Goal: Transaction & Acquisition: Purchase product/service

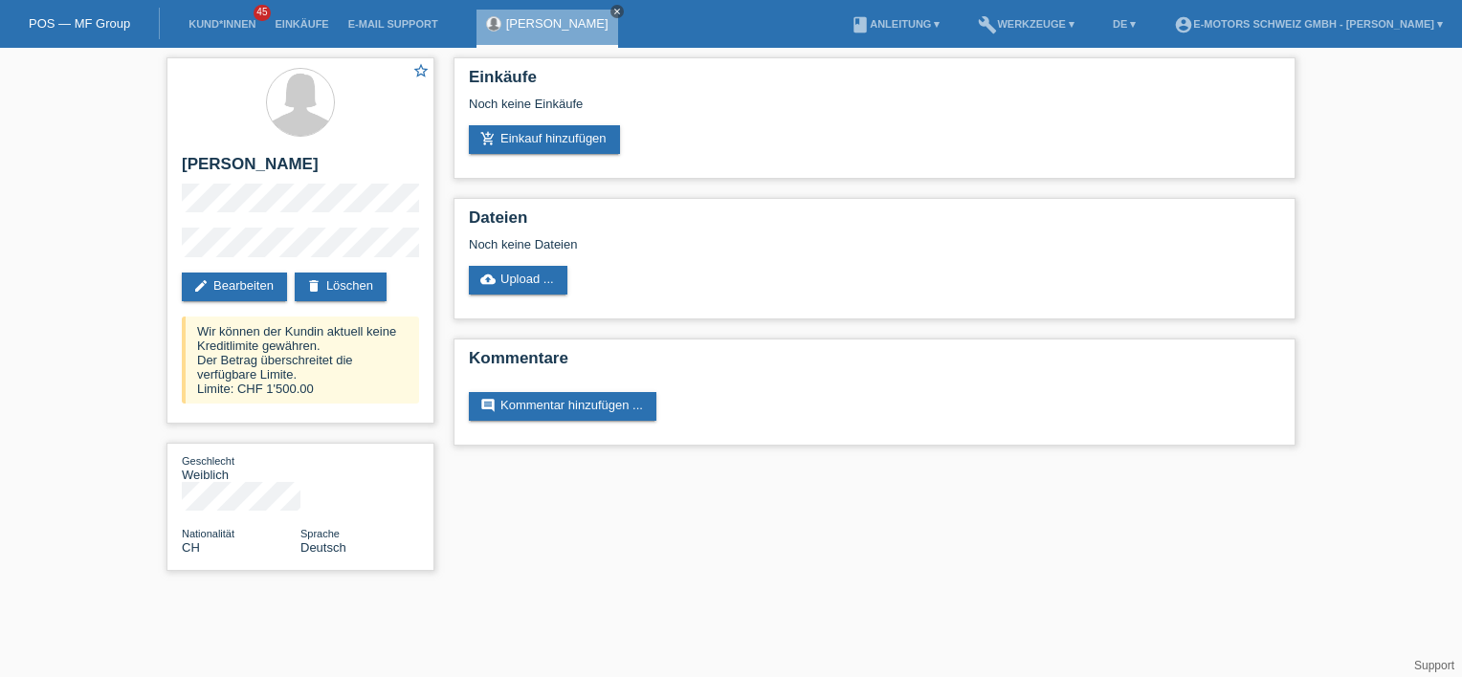
click at [612, 8] on icon "close" at bounding box center [617, 12] width 10 height 10
click at [64, 11] on div "POS — MF Group" at bounding box center [80, 24] width 160 height 32
click at [203, 28] on link "Kund*innen" at bounding box center [222, 23] width 86 height 11
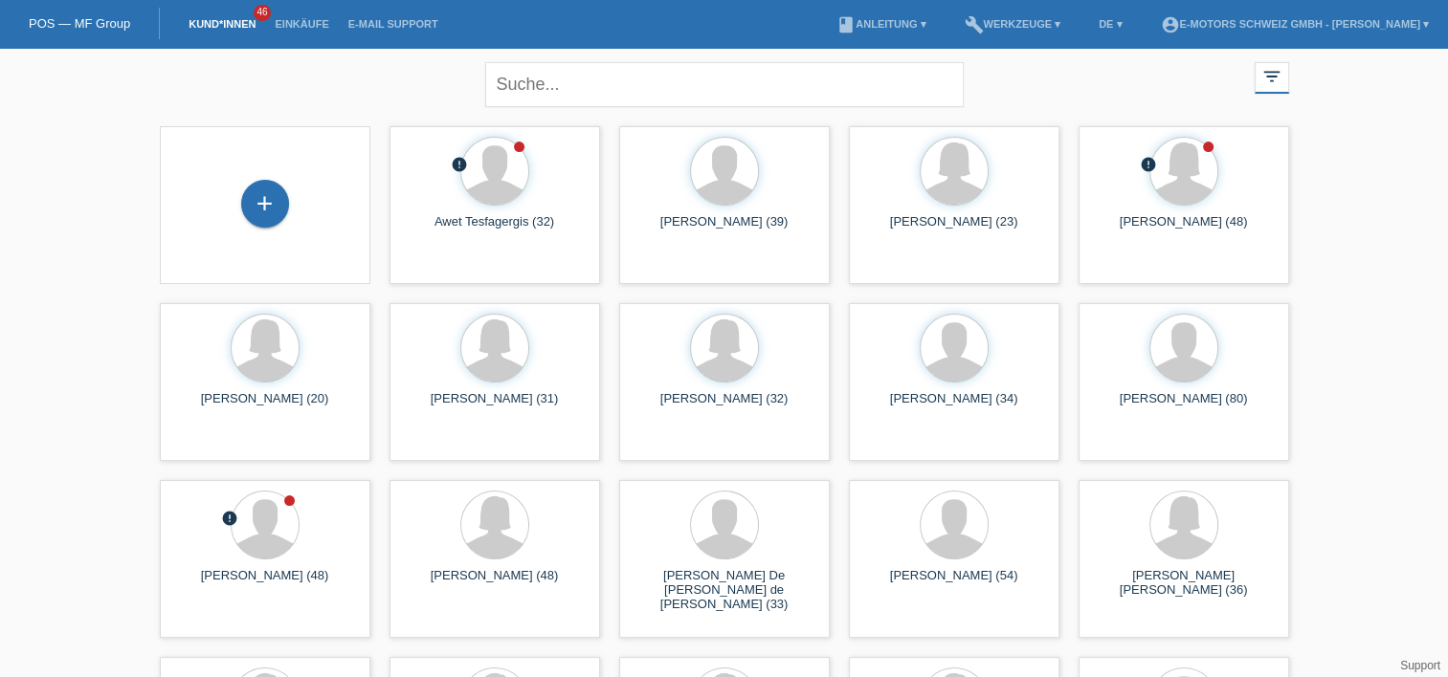
drag, startPoint x: 226, startPoint y: 207, endPoint x: 237, endPoint y: 206, distance: 11.5
click at [226, 206] on div "+" at bounding box center [265, 205] width 180 height 51
click at [253, 206] on div "+" at bounding box center [265, 204] width 48 height 48
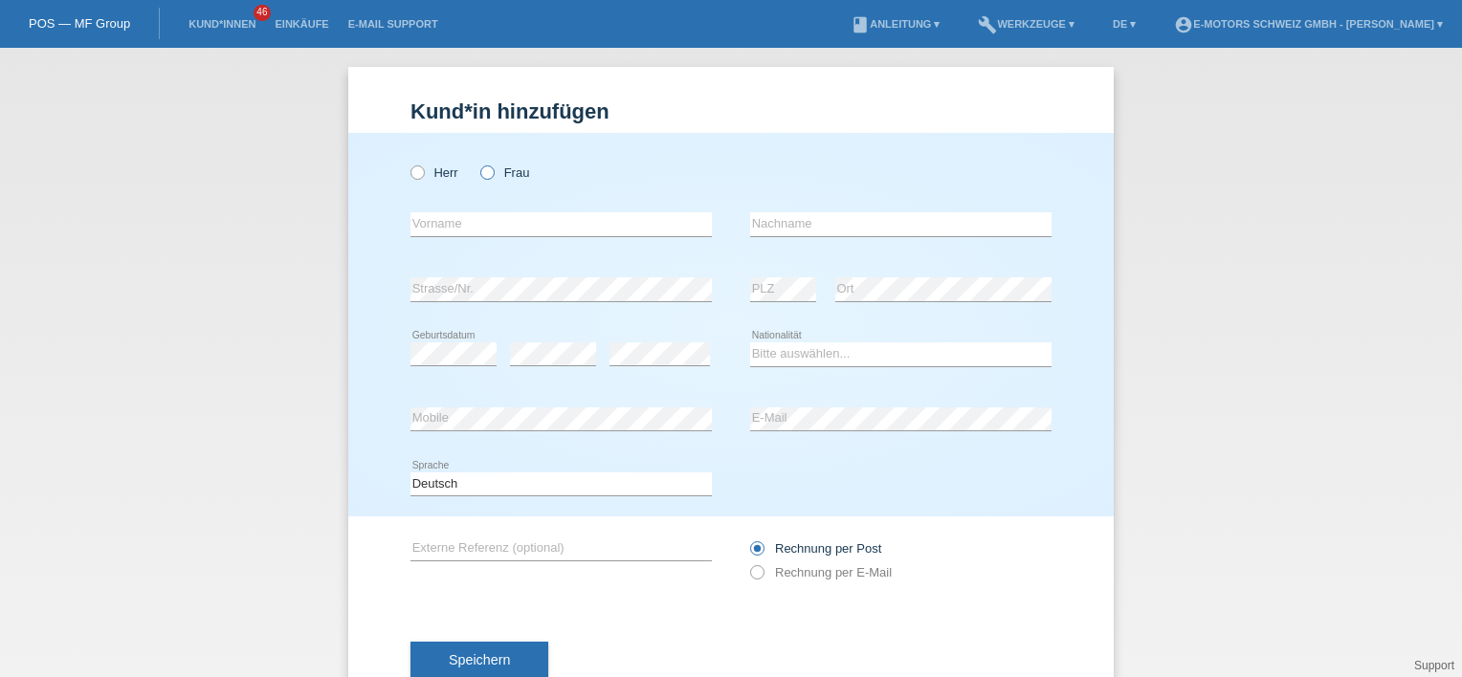
click at [477, 163] on icon at bounding box center [477, 163] width 0 height 0
click at [481, 168] on input "Frau" at bounding box center [486, 172] width 12 height 12
radio input "true"
click at [497, 227] on input "text" at bounding box center [560, 224] width 301 height 24
type input "Ilona"
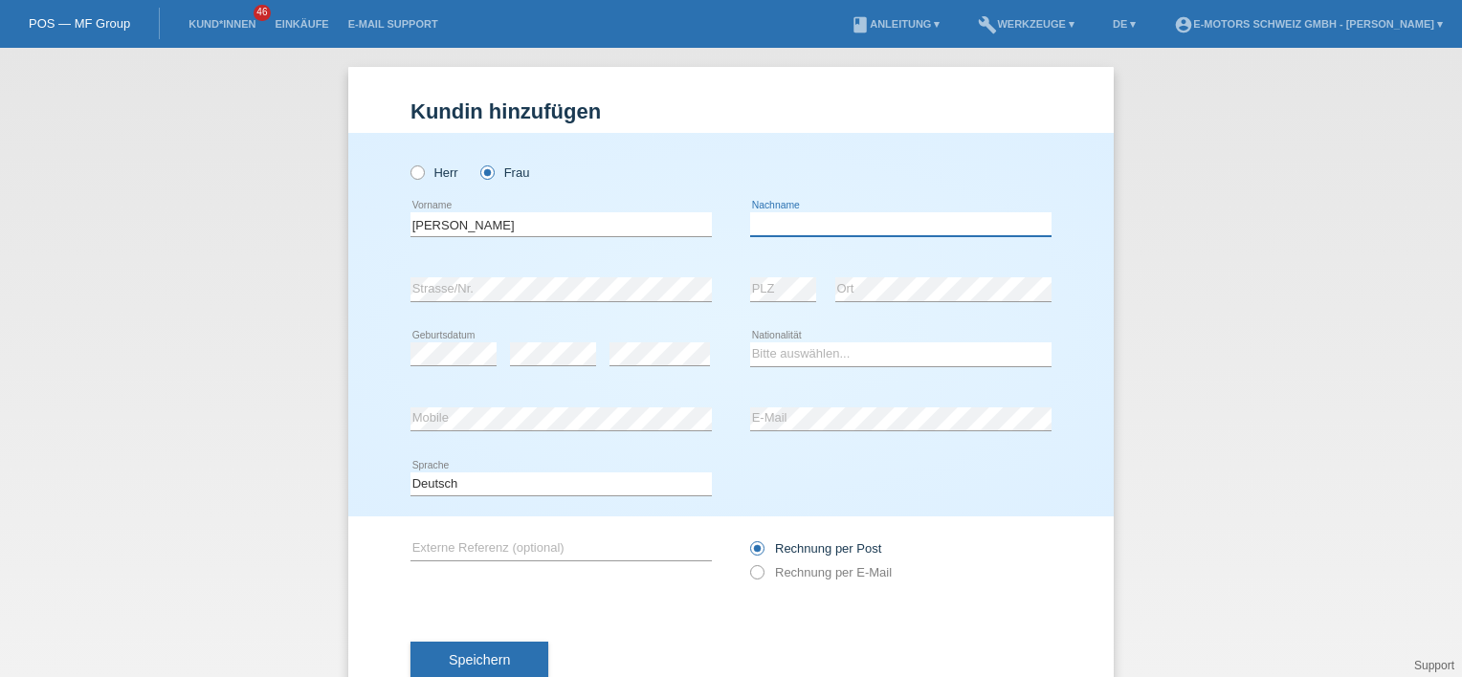
click at [885, 218] on input "text" at bounding box center [900, 224] width 301 height 24
type input "[PERSON_NAME]"
click at [564, 304] on div "error Strasse/Nr." at bounding box center [560, 289] width 301 height 65
click at [791, 360] on select "Bitte auswählen... Schweiz Deutschland Liechtenstein Österreich ------------ Af…" at bounding box center [900, 354] width 301 height 23
click at [750, 343] on select "Bitte auswählen... Schweiz Deutschland Liechtenstein Österreich ------------ Af…" at bounding box center [900, 354] width 301 height 23
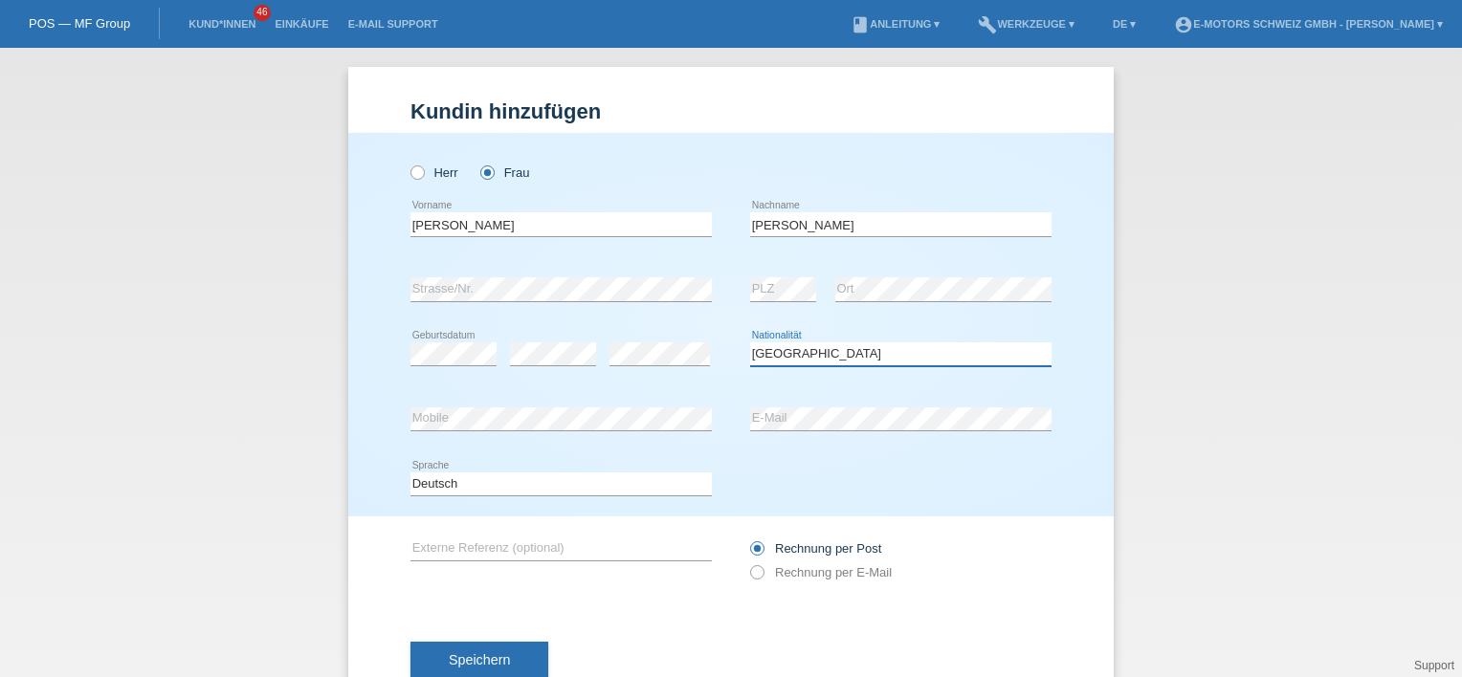
click at [831, 356] on select "Bitte auswählen... Schweiz Deutschland Liechtenstein Österreich ------------ Af…" at bounding box center [900, 354] width 301 height 23
select select "CZ"
click at [750, 343] on select "Bitte auswählen... Schweiz Deutschland Liechtenstein Österreich ------------ Af…" at bounding box center [900, 354] width 301 height 23
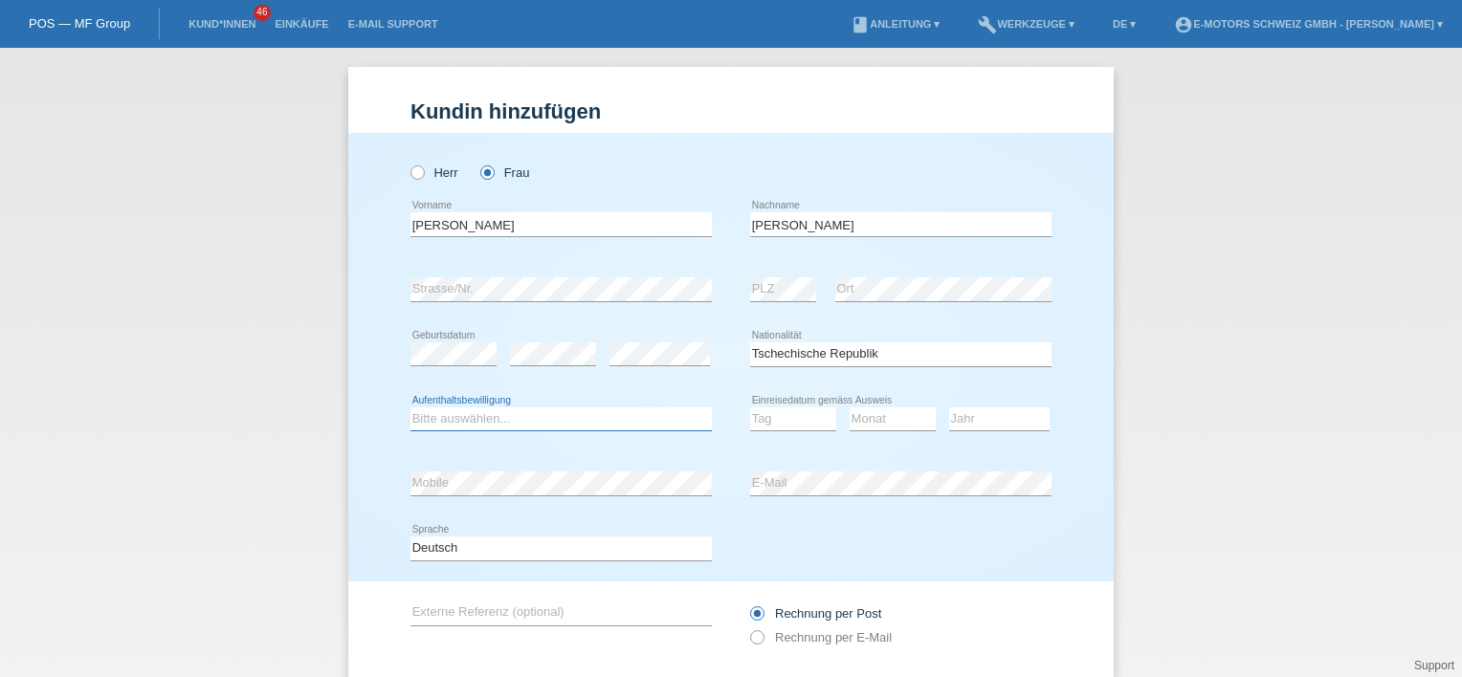
click at [490, 416] on select "Bitte auswählen... C B B - Flüchtlingsstatus Andere" at bounding box center [560, 419] width 301 height 23
select select "C"
click at [410, 408] on select "Bitte auswählen... C B B - Flüchtlingsstatus Andere" at bounding box center [560, 419] width 301 height 23
click at [762, 421] on select "Tag 01 02 03 04 05 06 07 08 09 10 11" at bounding box center [793, 419] width 86 height 23
click at [882, 444] on div "Monat 01 02 03 04 05 06 07 08 09 10 11 12 error" at bounding box center [893, 420] width 86 height 65
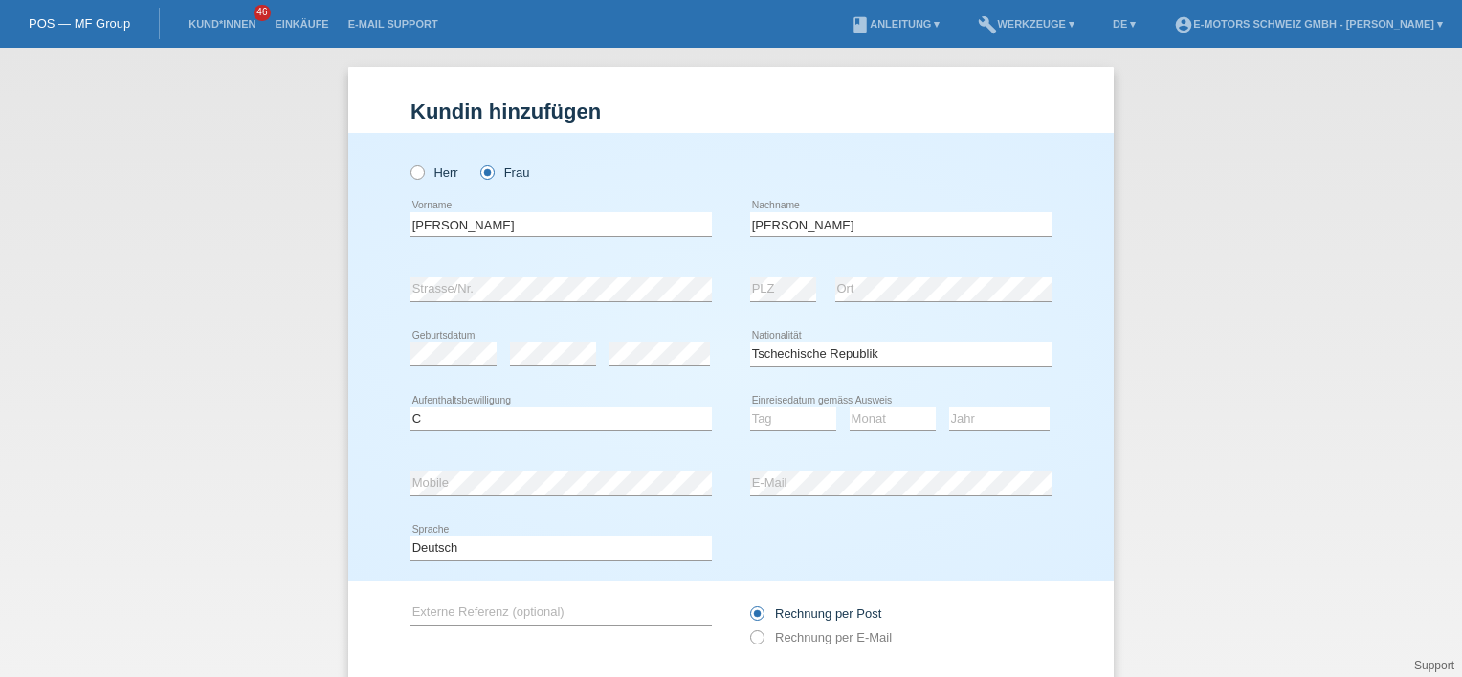
click at [483, 497] on div "error Mobile" at bounding box center [560, 484] width 301 height 65
click at [779, 419] on select "Tag 01 02 03 04 05 06 07 08 09 10 11" at bounding box center [793, 419] width 86 height 23
select select "06"
click at [750, 408] on select "Tag 01 02 03 04 05 06 07 08 09 10 11" at bounding box center [793, 419] width 86 height 23
click at [881, 421] on select "Monat 01 02 03 04 05 06 07 08 09 10 11" at bounding box center [893, 419] width 86 height 23
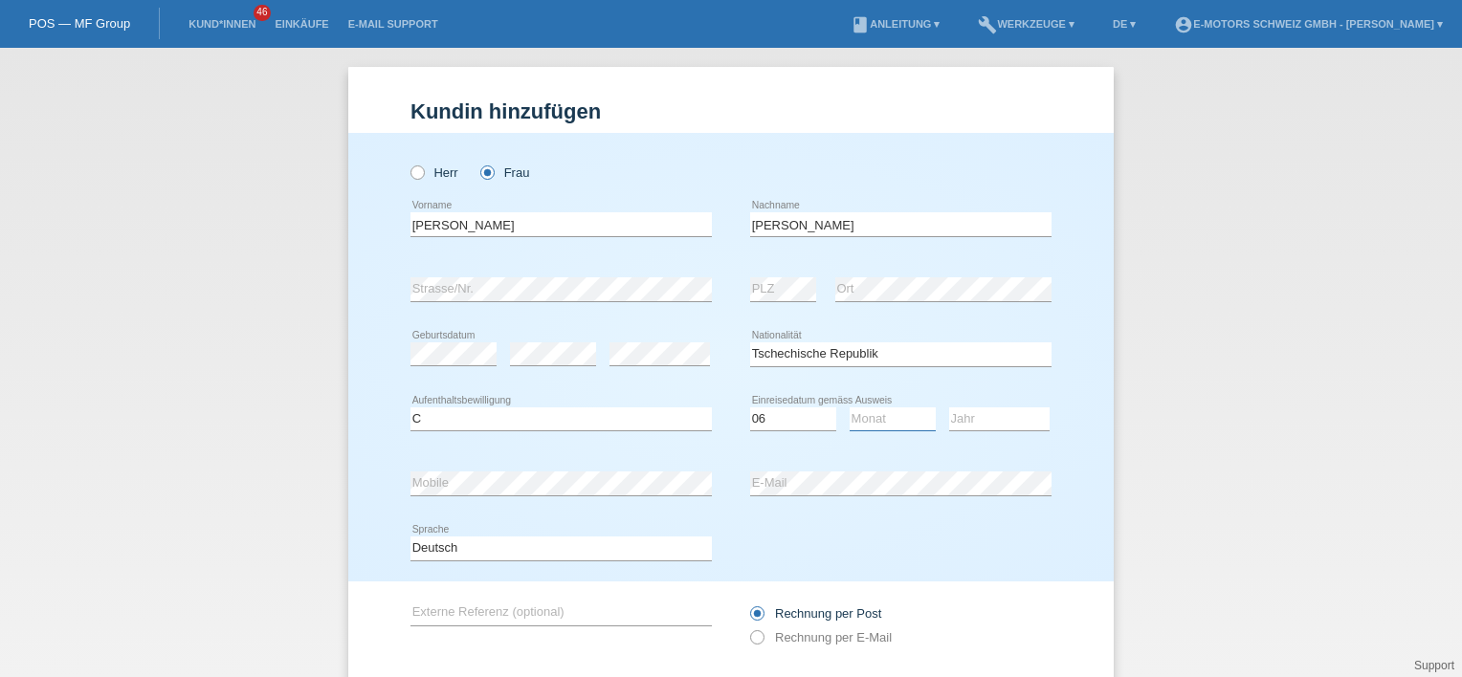
select select "07"
click at [850, 408] on select "Monat 01 02 03 04 05 06 07 08 09 10 11" at bounding box center [893, 419] width 86 height 23
click at [949, 420] on select "Jahr 2025 2024 2023 2022 2021 2020 2019 2018 2017 2016 2015 2014 2013 2012 2011…" at bounding box center [999, 419] width 100 height 23
select select "1989"
click at [949, 408] on select "Jahr 2025 2024 2023 2022 2021 2020 2019 2018 2017 2016 2015 2014 2013 2012 2011…" at bounding box center [999, 419] width 100 height 23
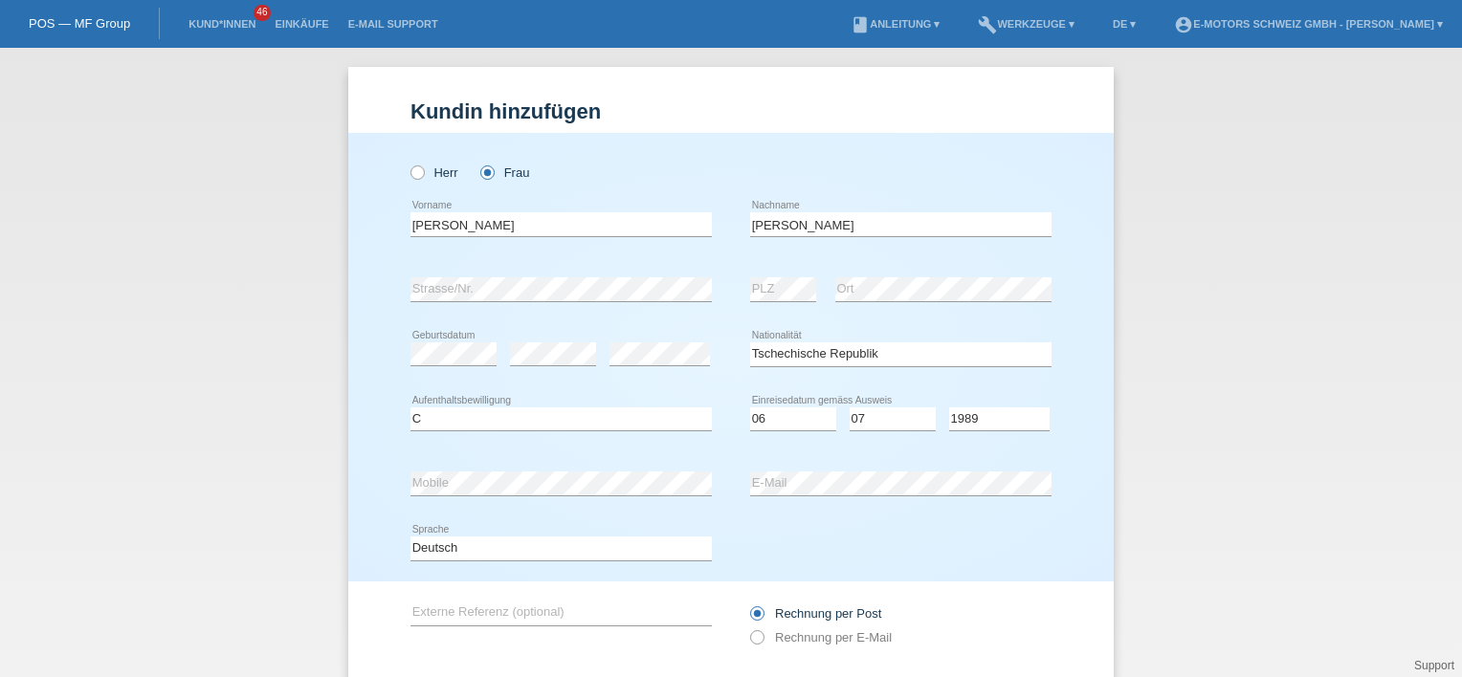
click at [840, 532] on div "Deutsch Français Italiano English error Sprache" at bounding box center [730, 549] width 641 height 65
click at [758, 548] on div "Deutsch Français Italiano English error Sprache" at bounding box center [730, 549] width 641 height 65
click at [831, 538] on div "Deutsch Français Italiano English error Sprache" at bounding box center [730, 549] width 641 height 65
click at [777, 567] on div "Deutsch Français Italiano English error Sprache" at bounding box center [730, 549] width 641 height 65
click at [872, 471] on div "error E-Mail" at bounding box center [900, 484] width 301 height 65
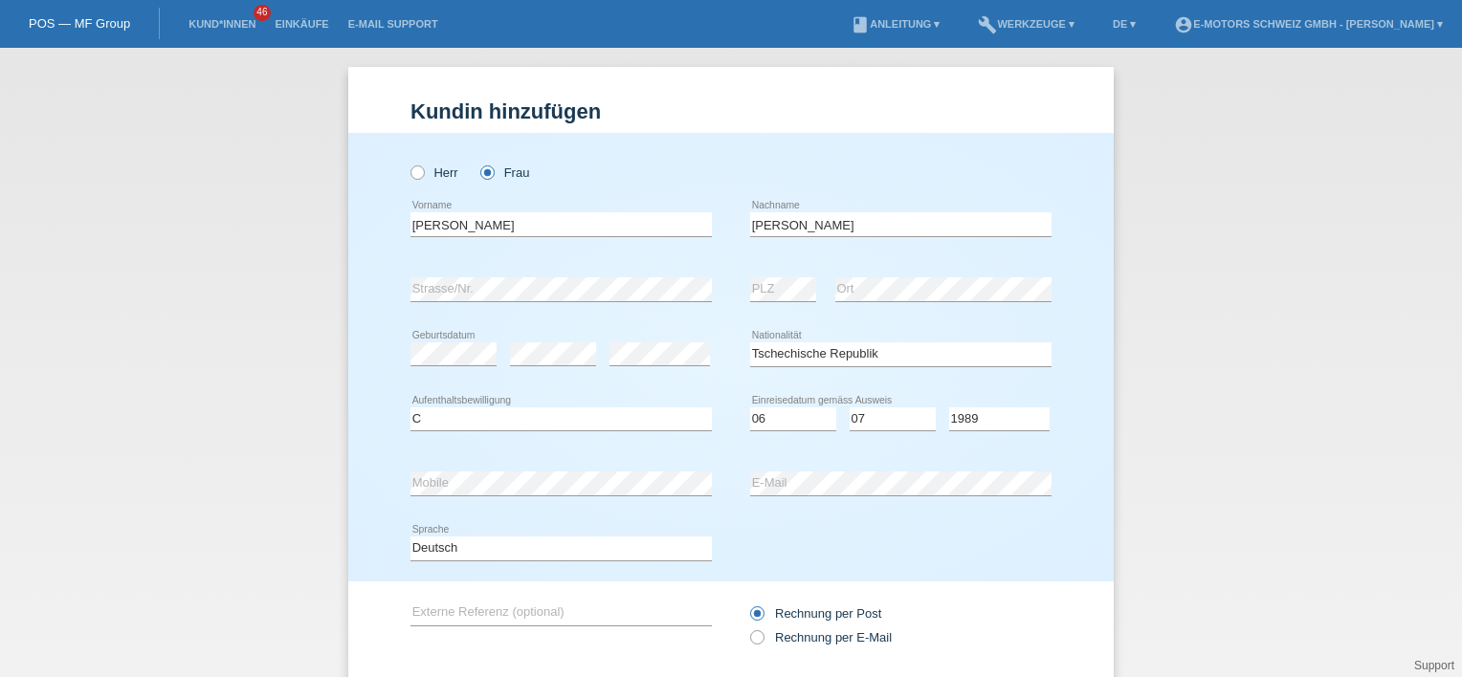
click at [913, 528] on div "Deutsch Français Italiano English error Sprache" at bounding box center [730, 549] width 641 height 65
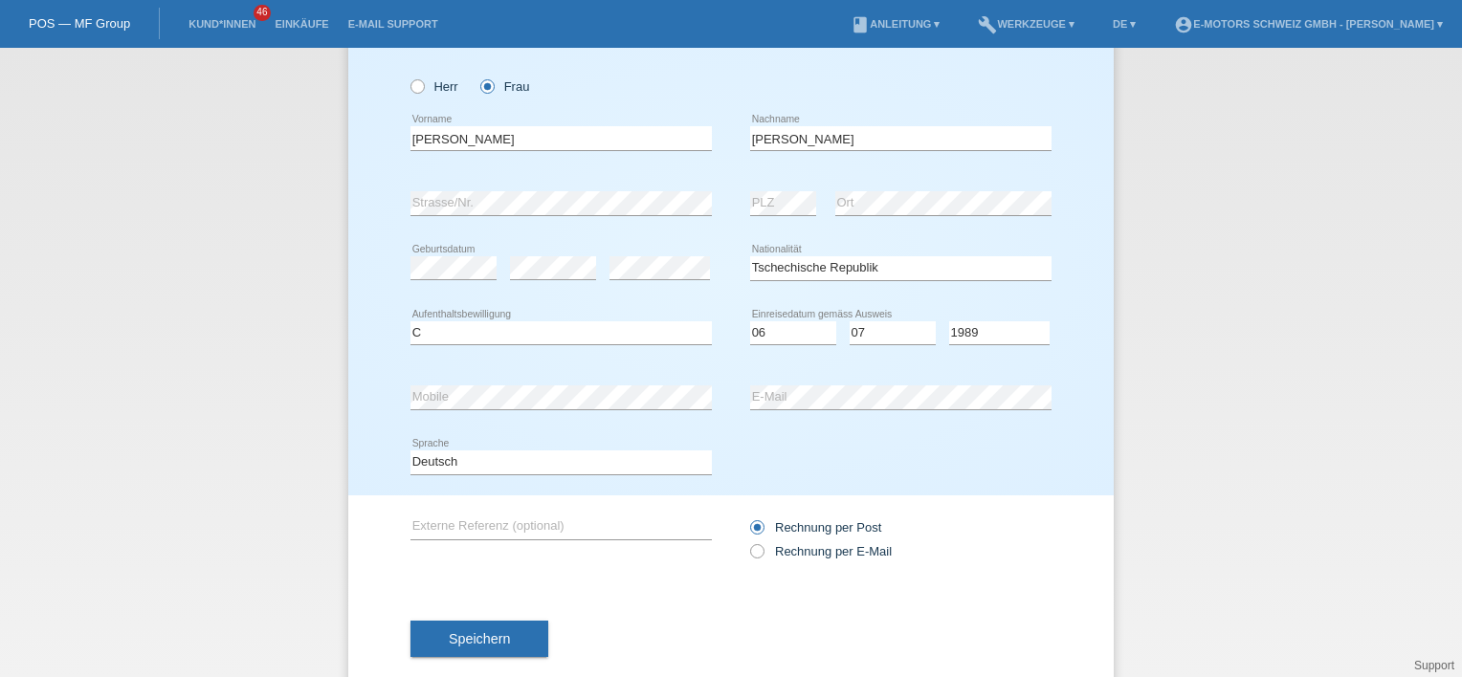
scroll to position [122, 0]
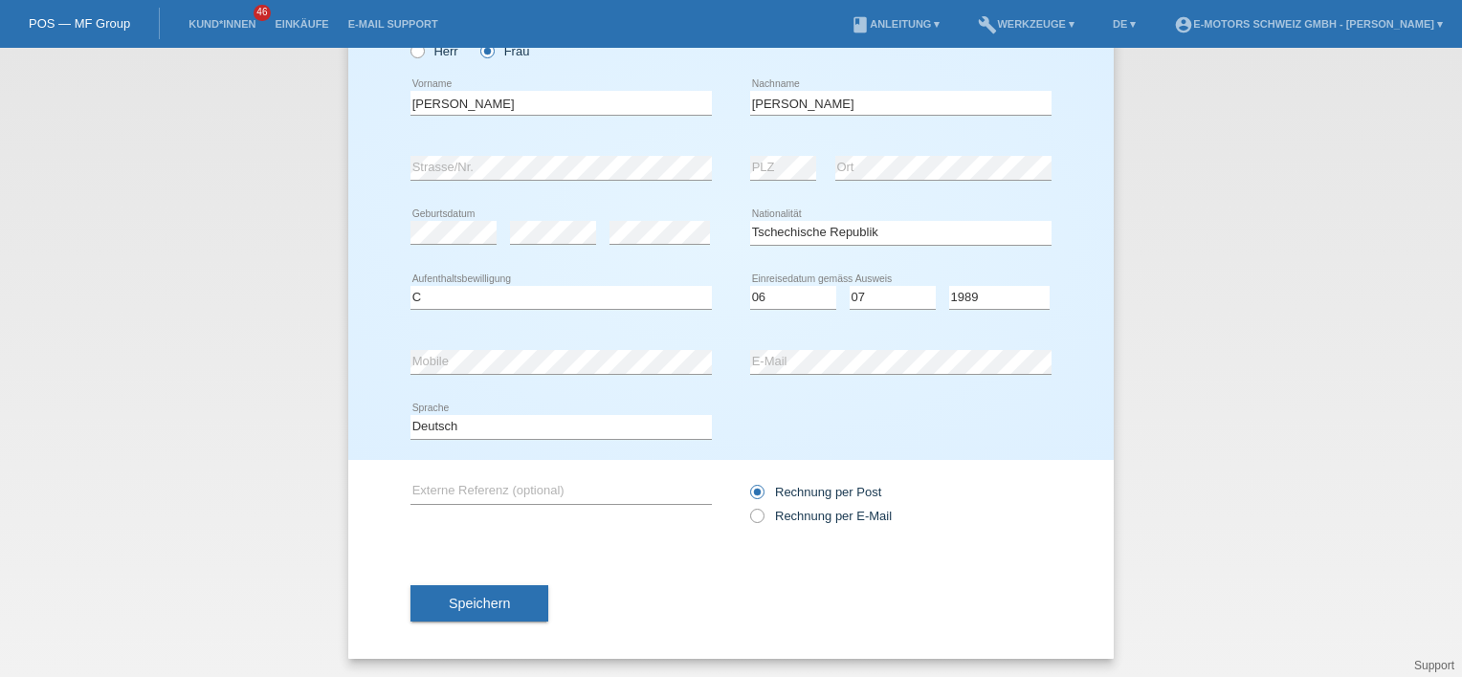
click at [735, 510] on div "error Externe Referenz (optional) Rechnung per Post" at bounding box center [730, 504] width 641 height 88
click at [762, 512] on label "Rechnung per E-Mail" at bounding box center [821, 516] width 142 height 14
click at [762, 512] on input "Rechnung per E-Mail" at bounding box center [756, 521] width 12 height 24
radio input "true"
click at [472, 624] on div "Speichern" at bounding box center [730, 603] width 641 height 111
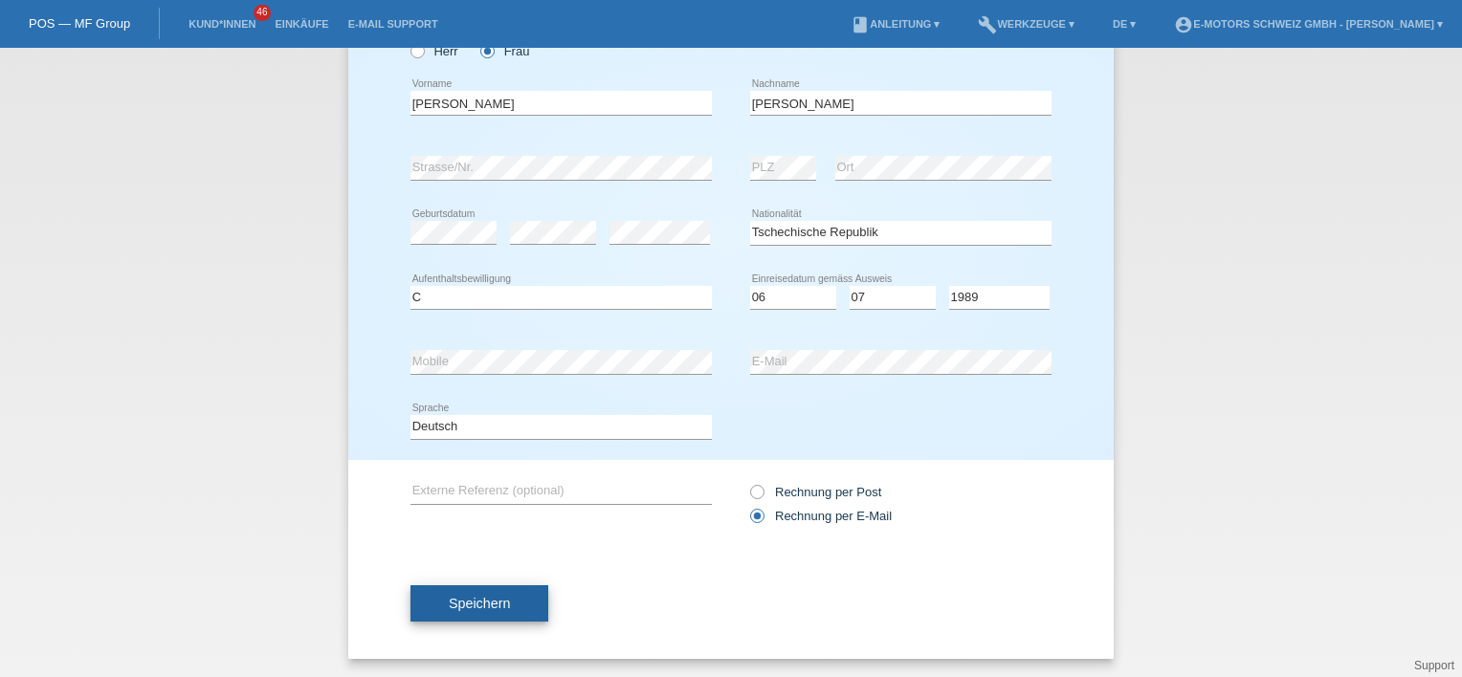
click at [476, 610] on button "Speichern" at bounding box center [479, 604] width 138 height 36
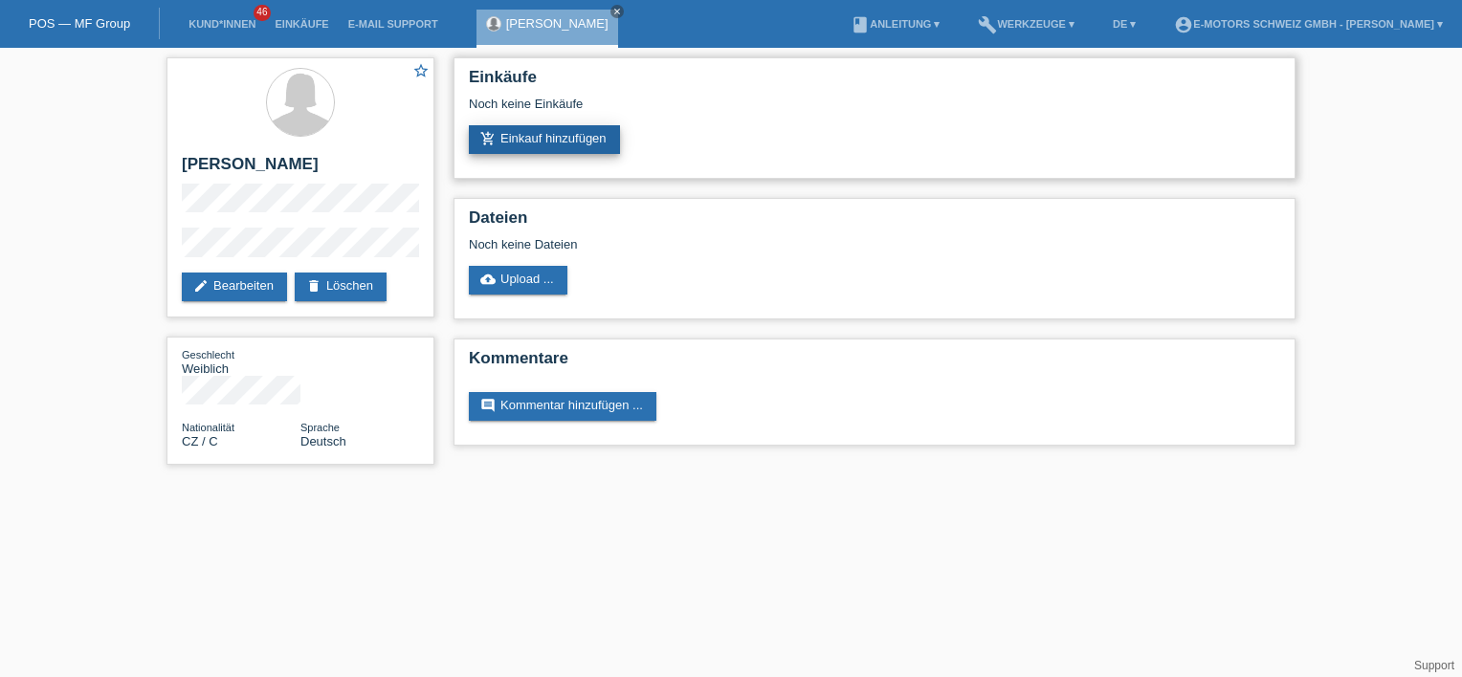
click at [600, 143] on link "add_shopping_cart Einkauf hinzufügen" at bounding box center [544, 139] width 151 height 29
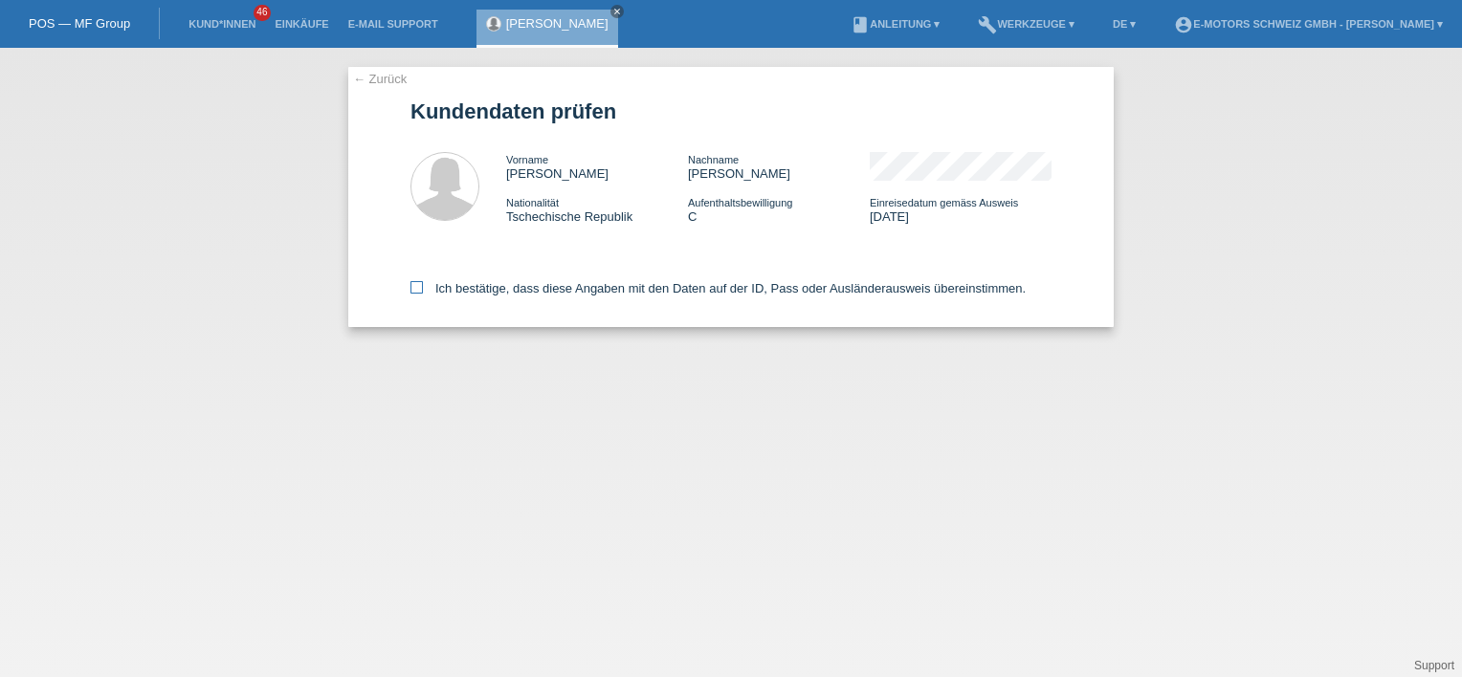
click at [412, 294] on icon at bounding box center [416, 287] width 12 height 12
click at [412, 294] on input "Ich bestätige, dass diese Angaben mit den Daten auf der ID, Pass oder Ausländer…" at bounding box center [416, 287] width 12 height 12
checkbox input "true"
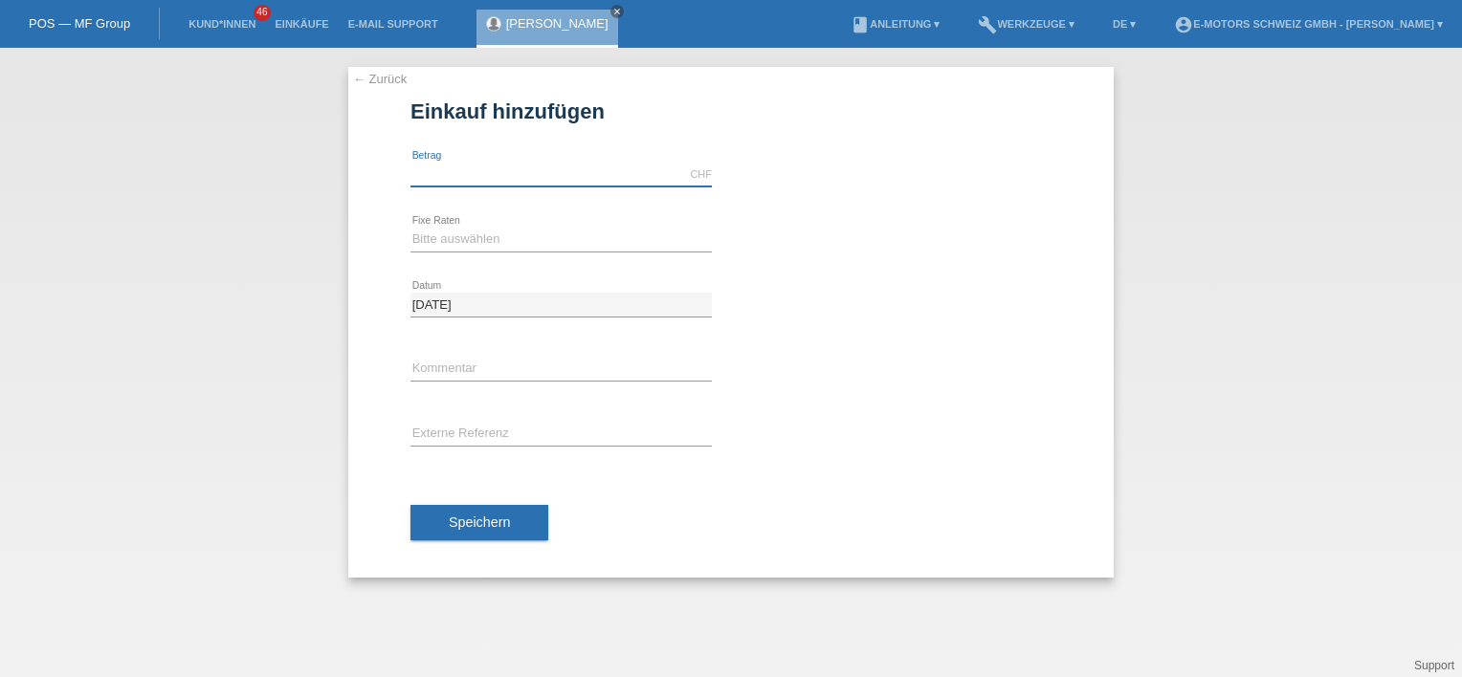
click at [422, 175] on input "text" at bounding box center [560, 175] width 301 height 24
type input "1000.00"
drag, startPoint x: 840, startPoint y: 195, endPoint x: 773, endPoint y: 203, distance: 67.4
click at [840, 195] on div "1000.00 CHF error Betrag" at bounding box center [730, 175] width 641 height 65
click at [434, 230] on select "Bitte auswählen 12 Raten 24 Raten 36 Raten 48 Raten" at bounding box center [560, 239] width 301 height 23
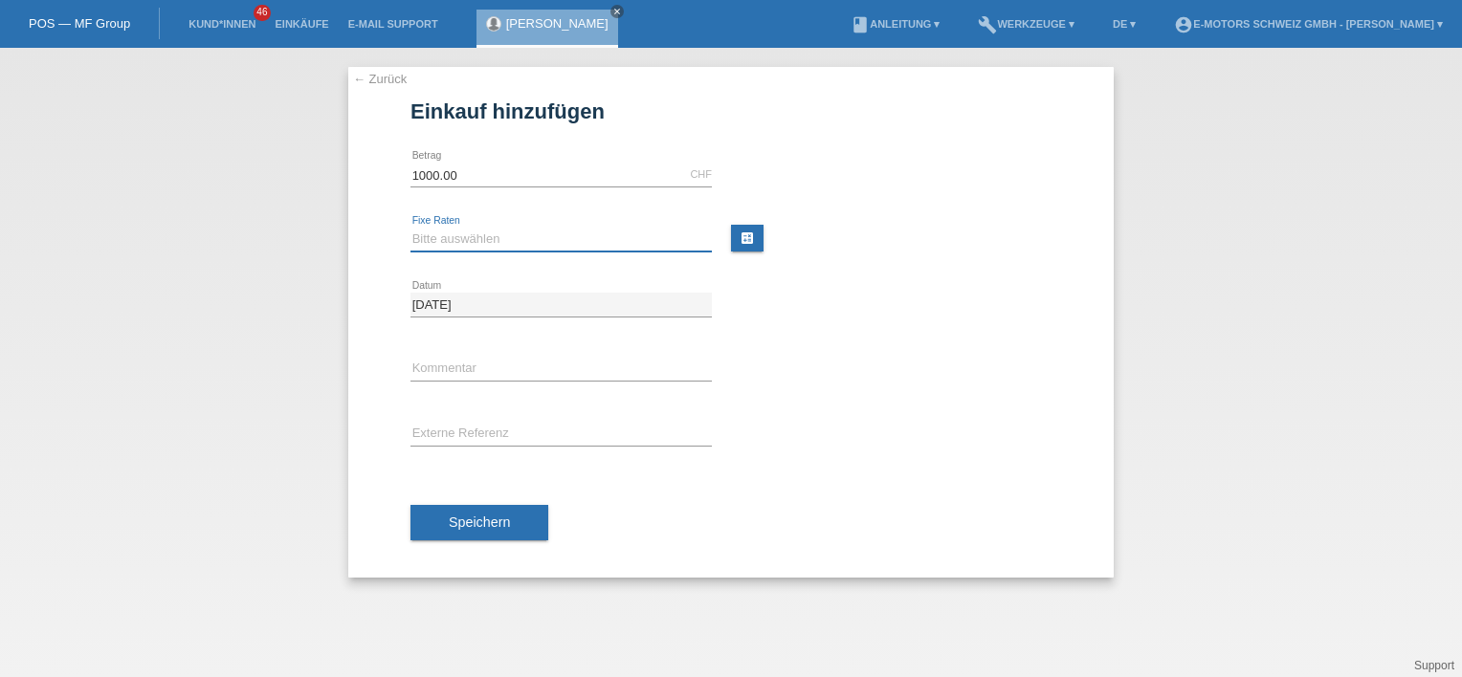
select select "213"
click at [410, 228] on select "Bitte auswählen 12 Raten 24 Raten 36 Raten 48 Raten" at bounding box center [560, 239] width 301 height 23
click at [460, 528] on span "Speichern" at bounding box center [479, 522] width 61 height 15
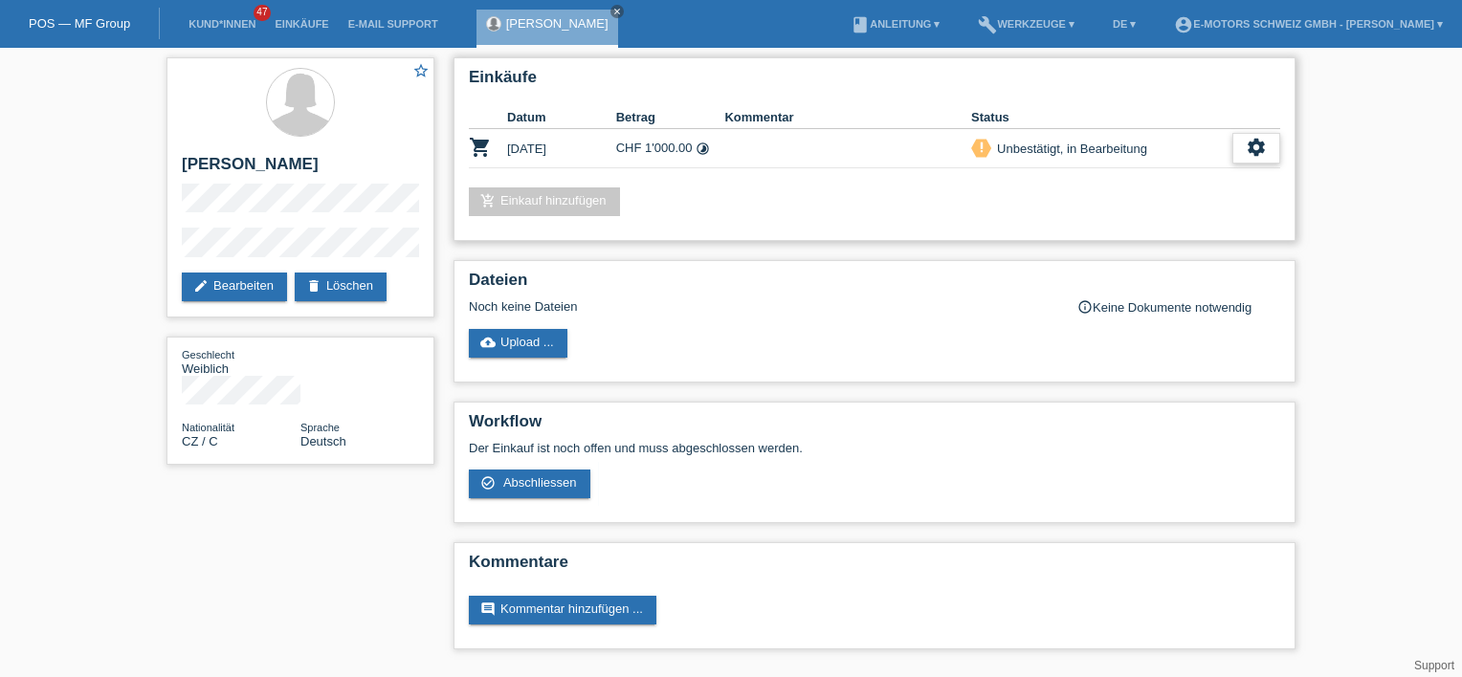
click at [1256, 144] on icon "settings" at bounding box center [1256, 147] width 21 height 21
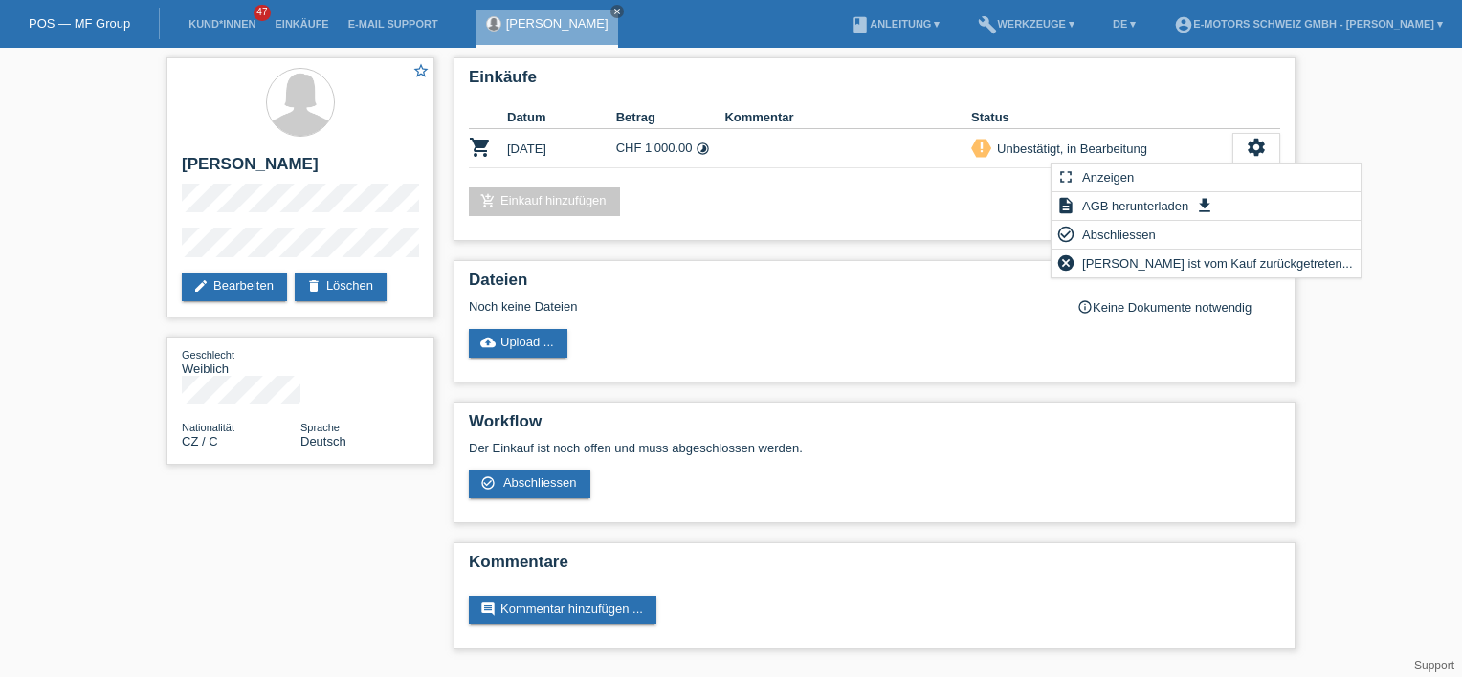
click at [1382, 249] on div "star_border [PERSON_NAME] edit Bearbeiten delete Löschen Geschlecht Weiblich Na…" at bounding box center [731, 358] width 1462 height 621
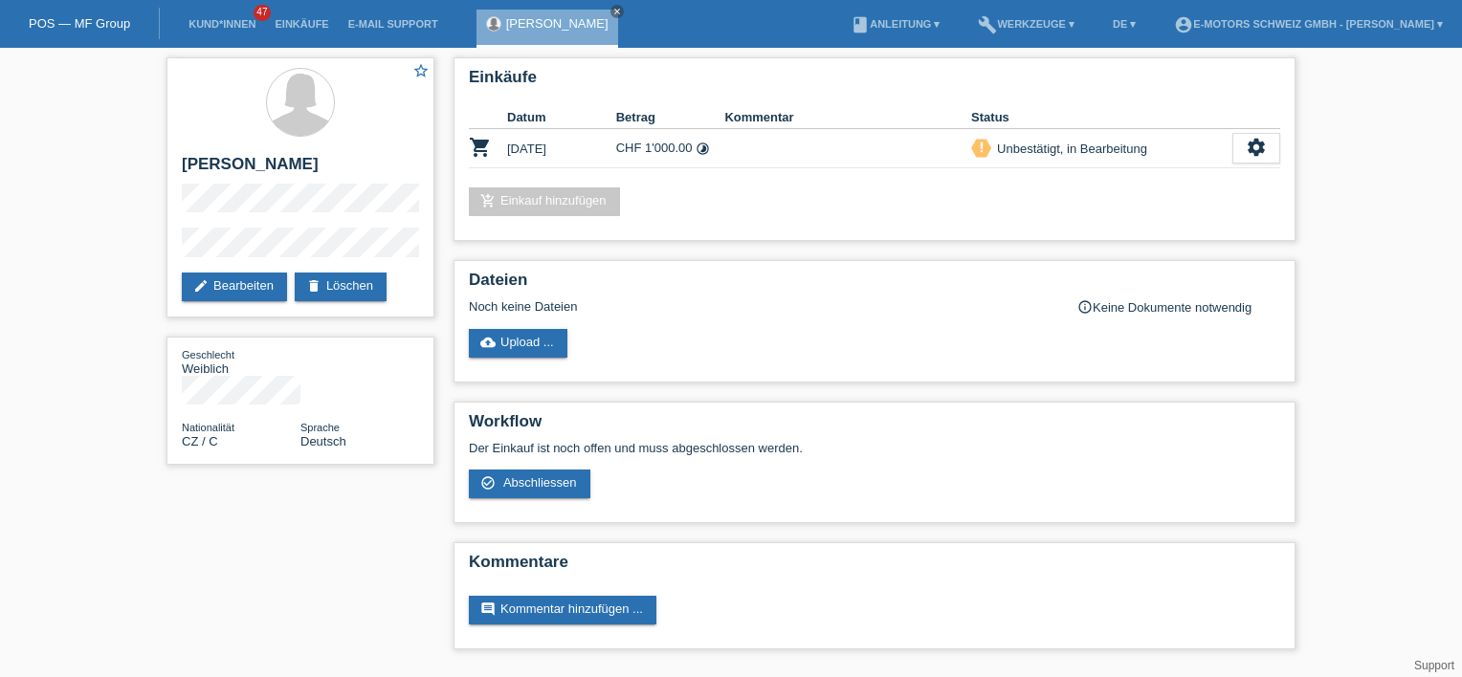
click at [1417, 187] on div "star_border [PERSON_NAME] edit Bearbeiten delete Löschen Geschlecht Weiblich Na…" at bounding box center [731, 358] width 1462 height 621
click at [1271, 152] on div "settings" at bounding box center [1256, 148] width 48 height 31
click at [1252, 148] on icon "settings" at bounding box center [1256, 147] width 21 height 21
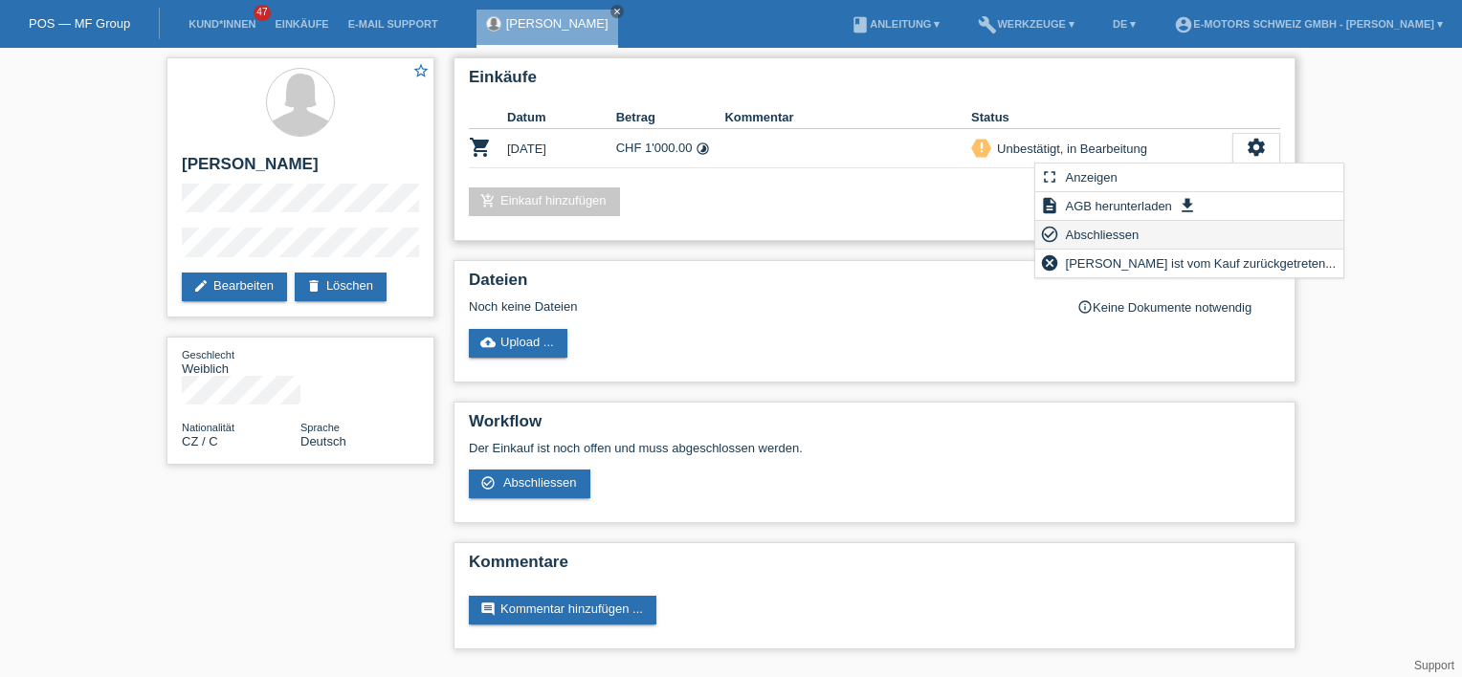
click at [1112, 238] on span "Abschliessen" at bounding box center [1102, 234] width 79 height 23
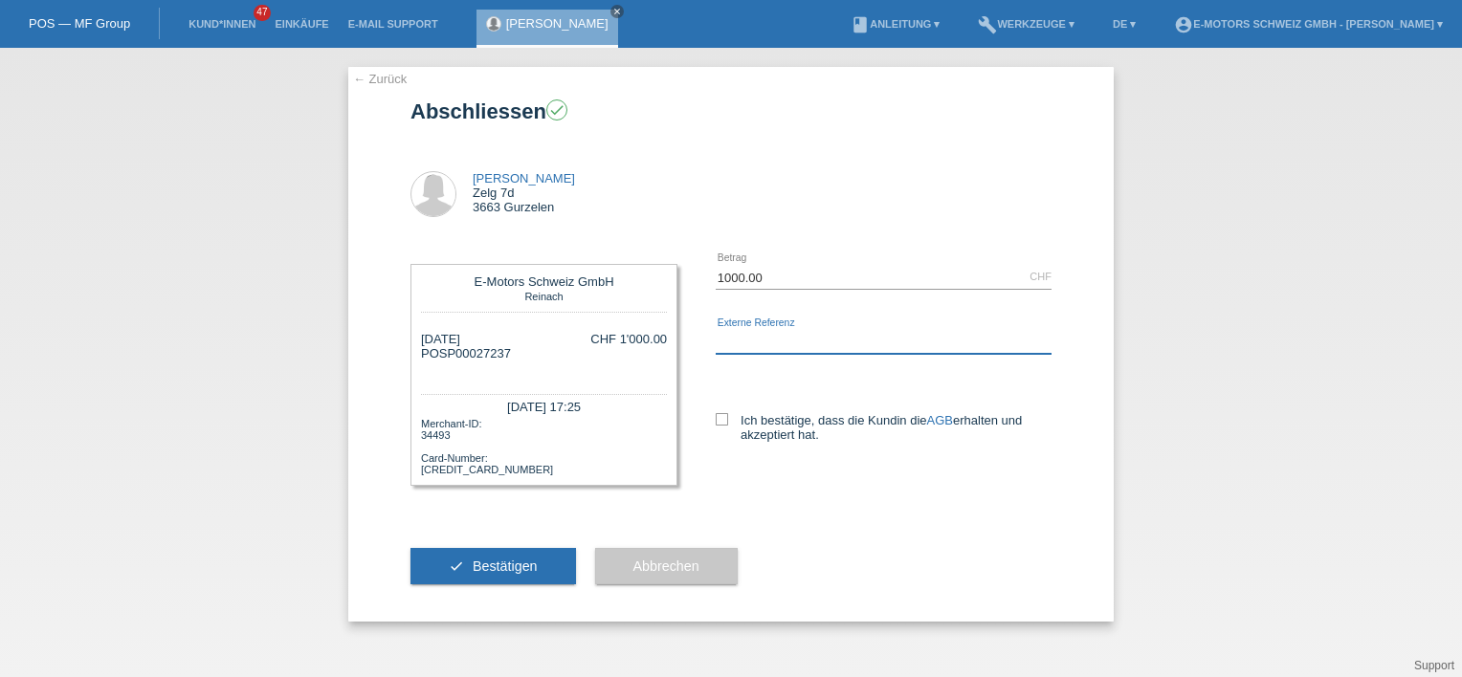
drag, startPoint x: 742, startPoint y: 337, endPoint x: 751, endPoint y: 387, distance: 50.5
click at [742, 337] on input "text" at bounding box center [884, 342] width 336 height 24
click at [727, 420] on icon at bounding box center [722, 419] width 12 height 12
click at [727, 420] on input "Ich bestätige, dass die Kundin die AGB erhalten und akzeptiert hat." at bounding box center [722, 419] width 12 height 12
checkbox input "true"
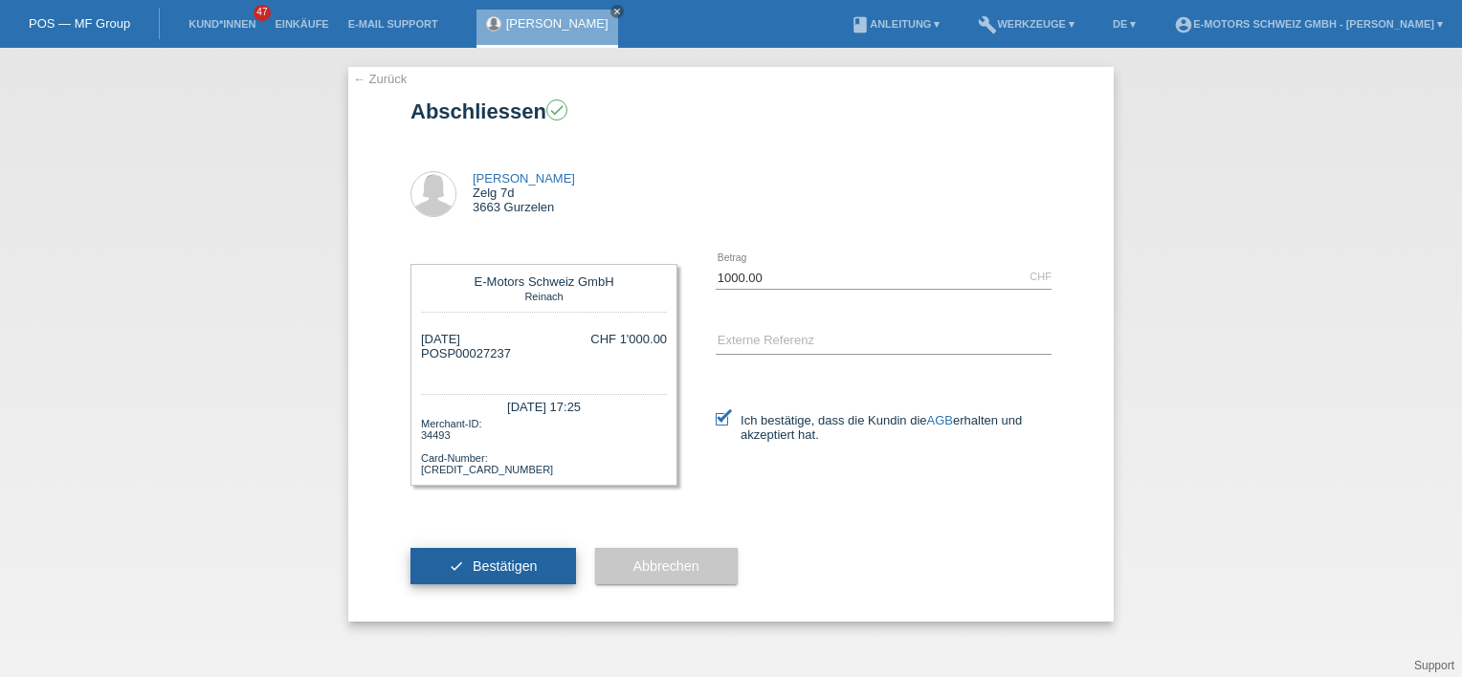
click at [509, 570] on span "Bestätigen" at bounding box center [505, 566] width 65 height 15
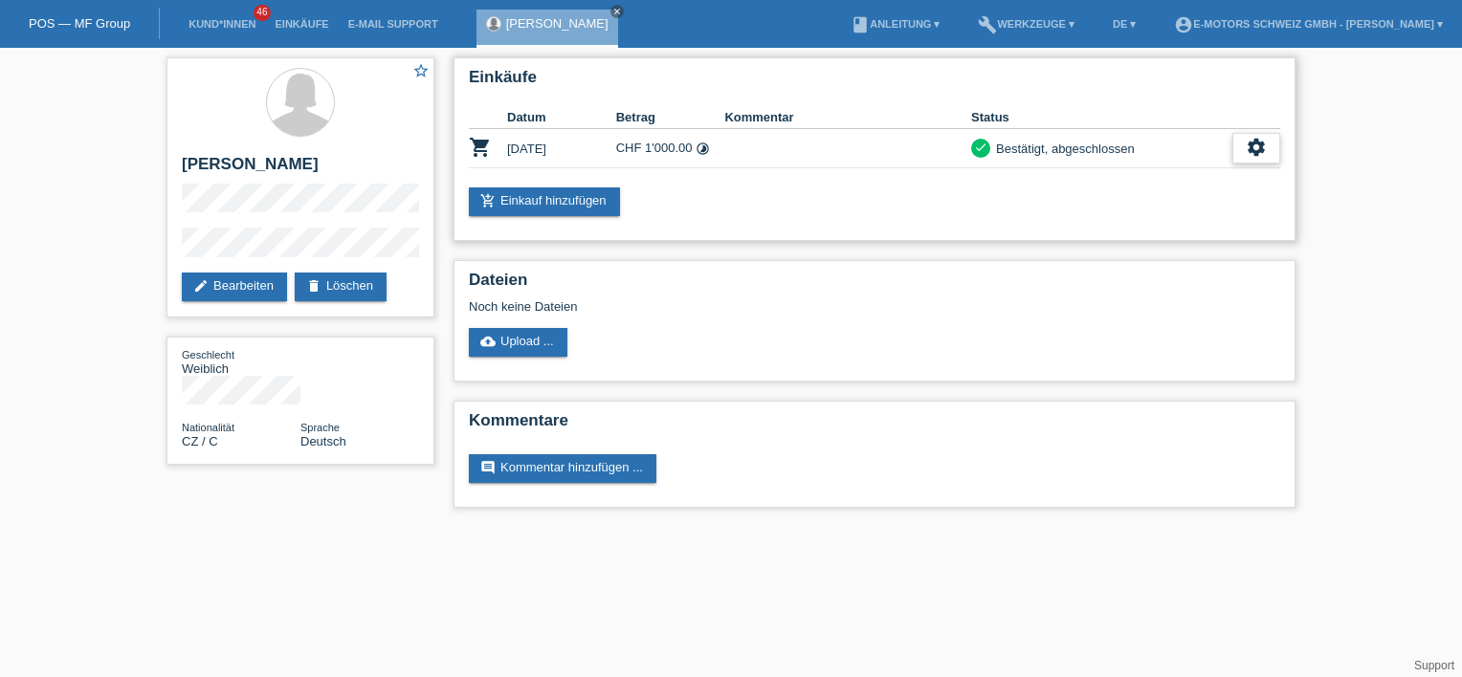
click at [1246, 153] on icon "settings" at bounding box center [1256, 147] width 21 height 21
click at [980, 210] on div "add_shopping_cart Einkauf hinzufügen" at bounding box center [874, 202] width 811 height 29
click at [1251, 145] on icon "settings" at bounding box center [1256, 147] width 21 height 21
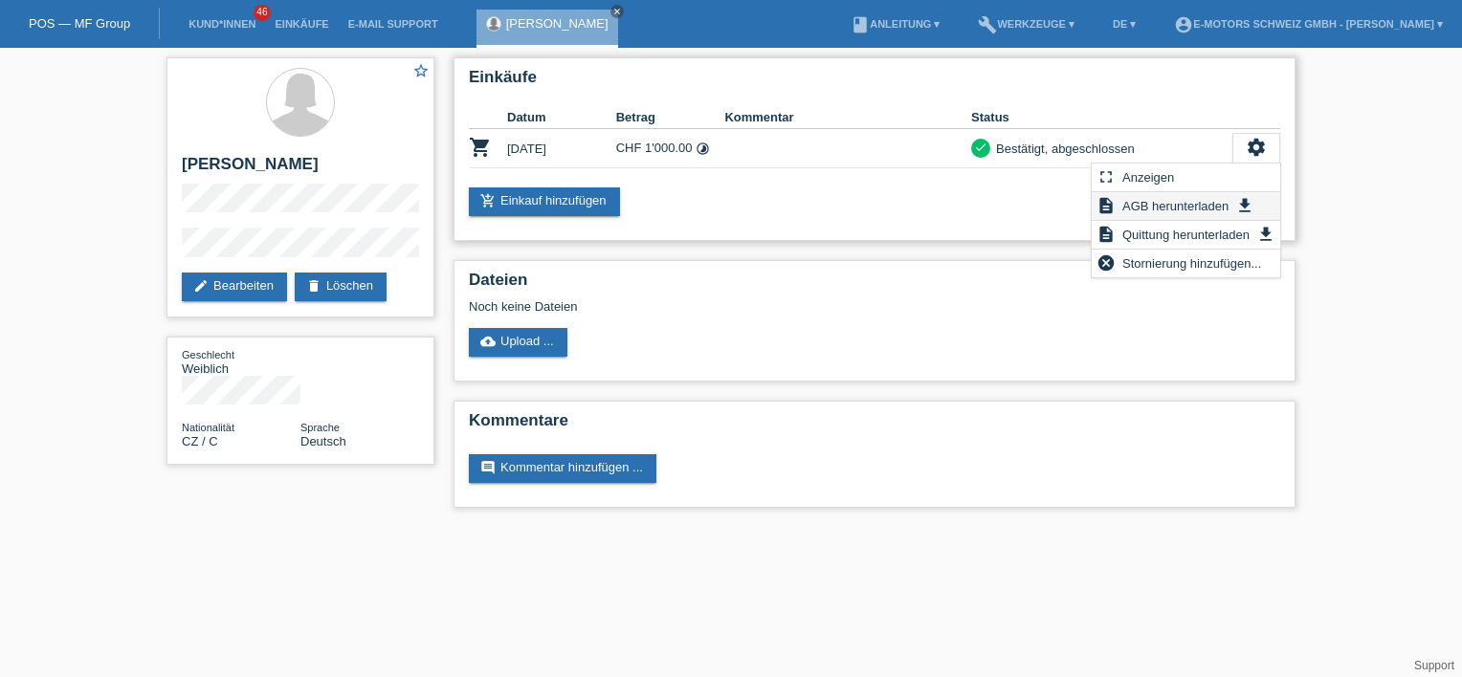
click at [1159, 199] on span "AGB herunterladen" at bounding box center [1175, 205] width 112 height 23
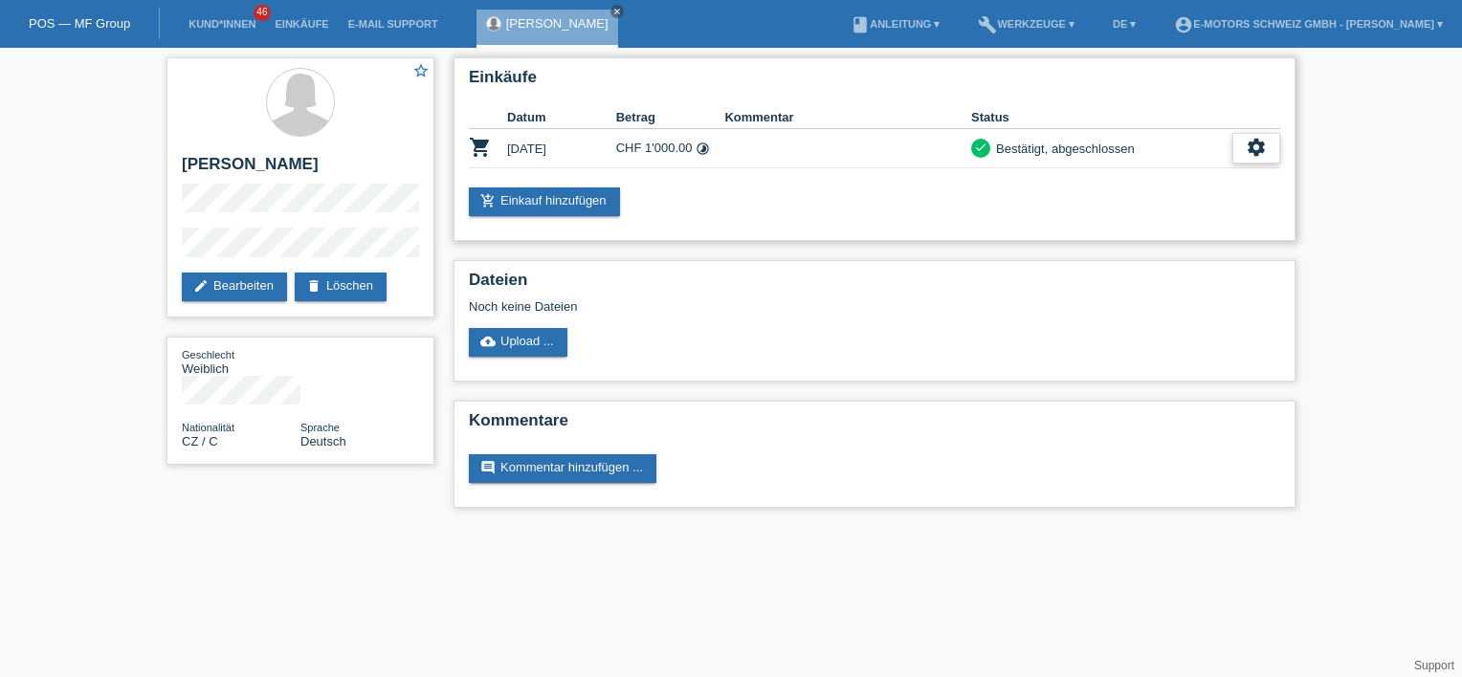
click at [1254, 154] on icon "settings" at bounding box center [1256, 147] width 21 height 21
click at [1174, 244] on span "Quittung herunterladen" at bounding box center [1185, 234] width 133 height 23
click at [612, 9] on icon "close" at bounding box center [617, 12] width 10 height 10
